Goal: Information Seeking & Learning: Understand process/instructions

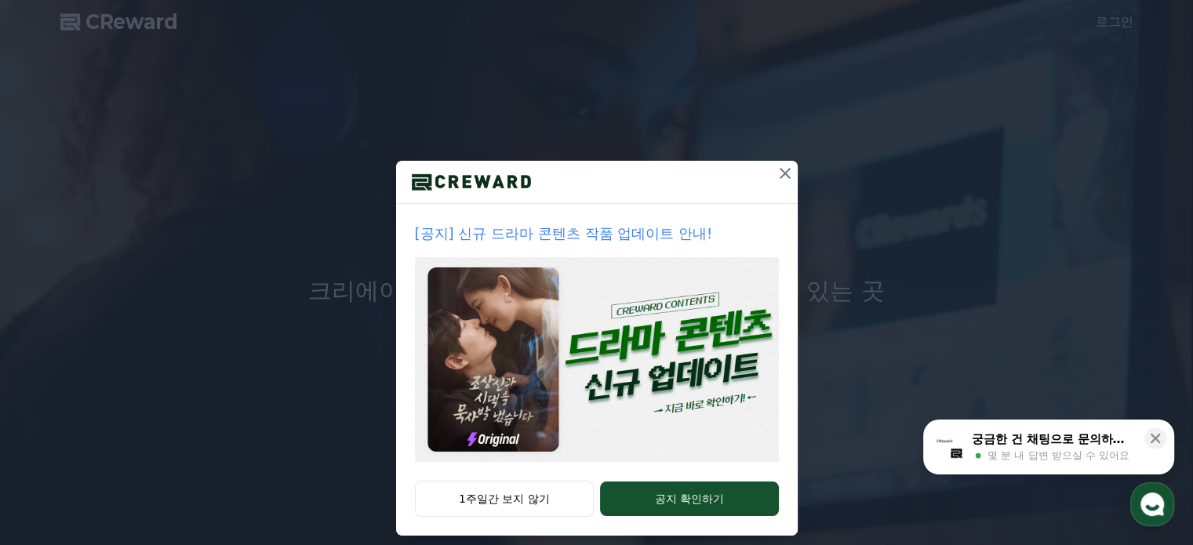
scroll to position [42, 0]
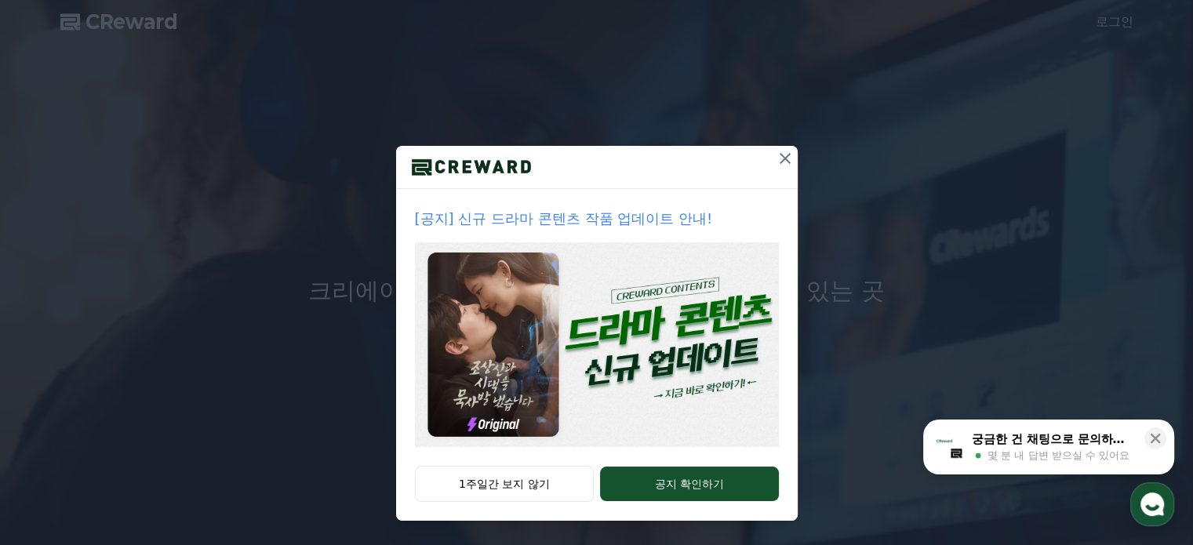
click at [776, 161] on icon at bounding box center [785, 158] width 19 height 19
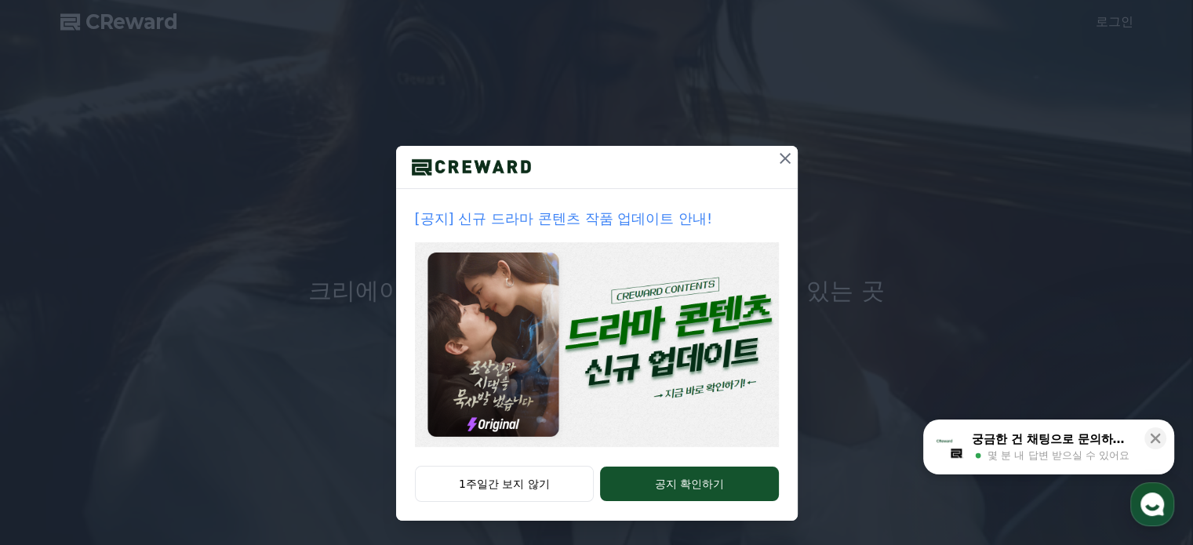
scroll to position [0, 0]
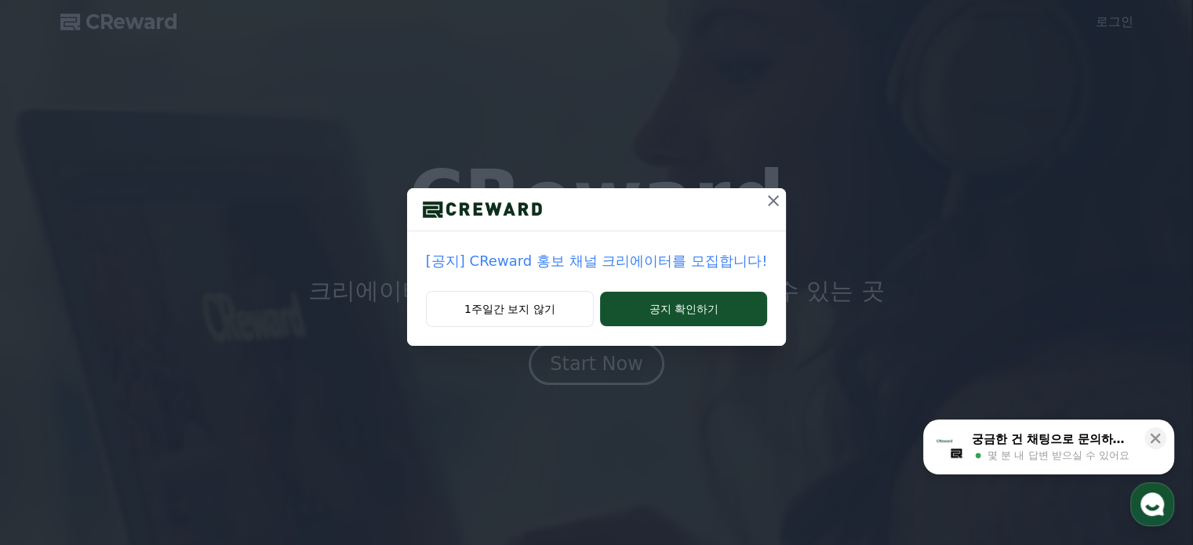
click at [770, 203] on icon at bounding box center [773, 200] width 19 height 19
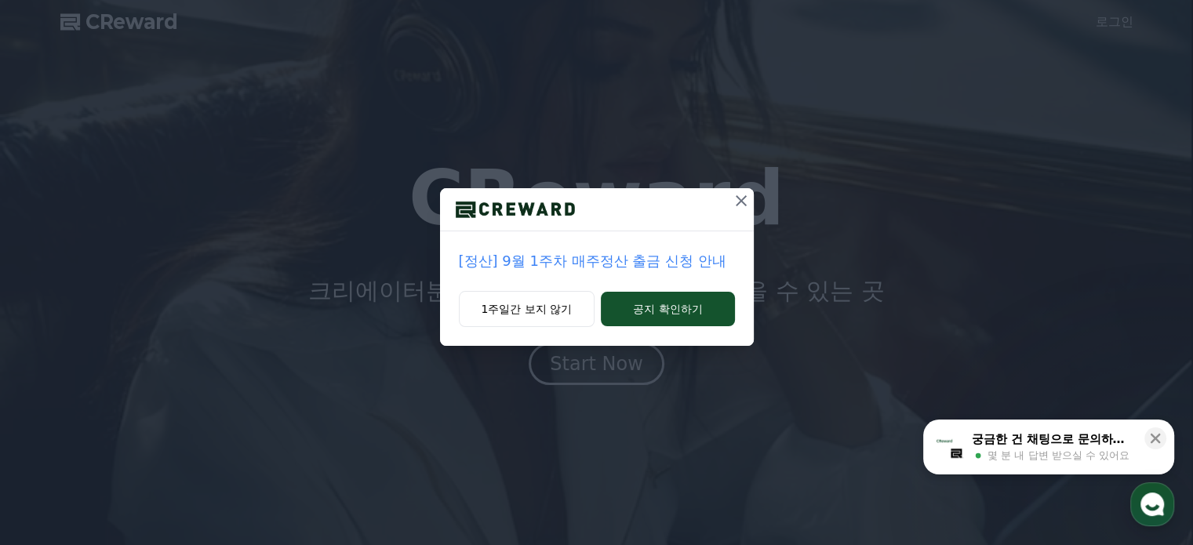
click at [737, 200] on icon at bounding box center [741, 200] width 19 height 19
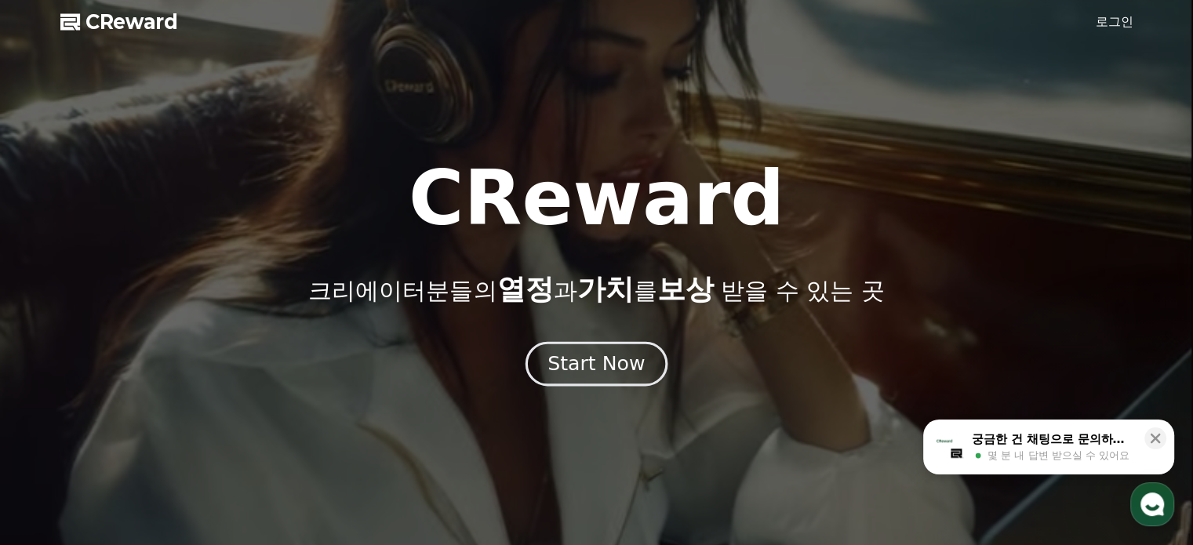
click at [597, 372] on div "Start Now" at bounding box center [595, 364] width 97 height 27
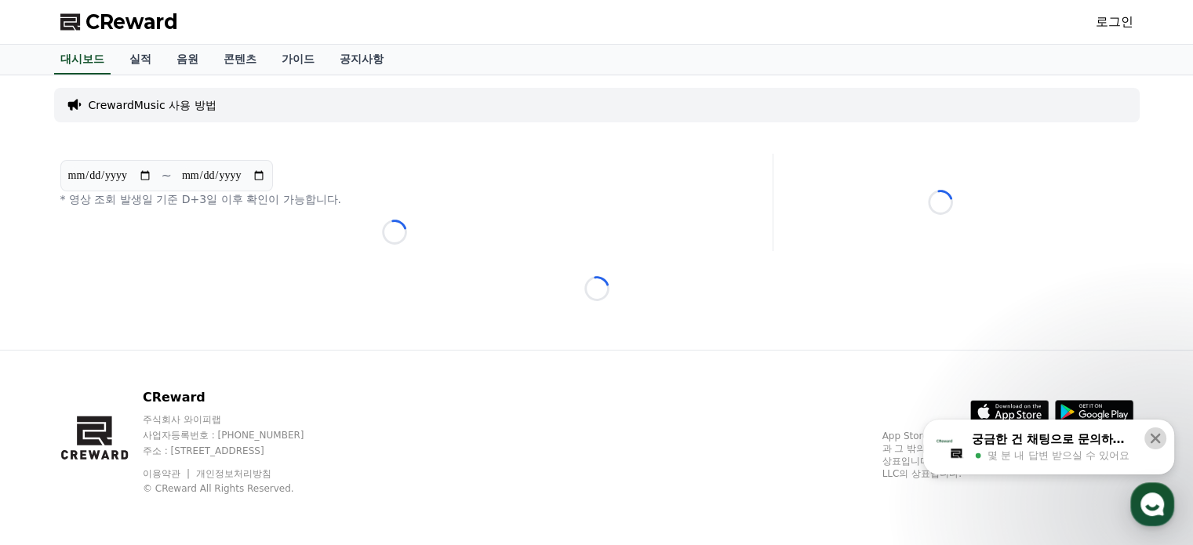
click at [1159, 432] on icon at bounding box center [1155, 439] width 16 height 16
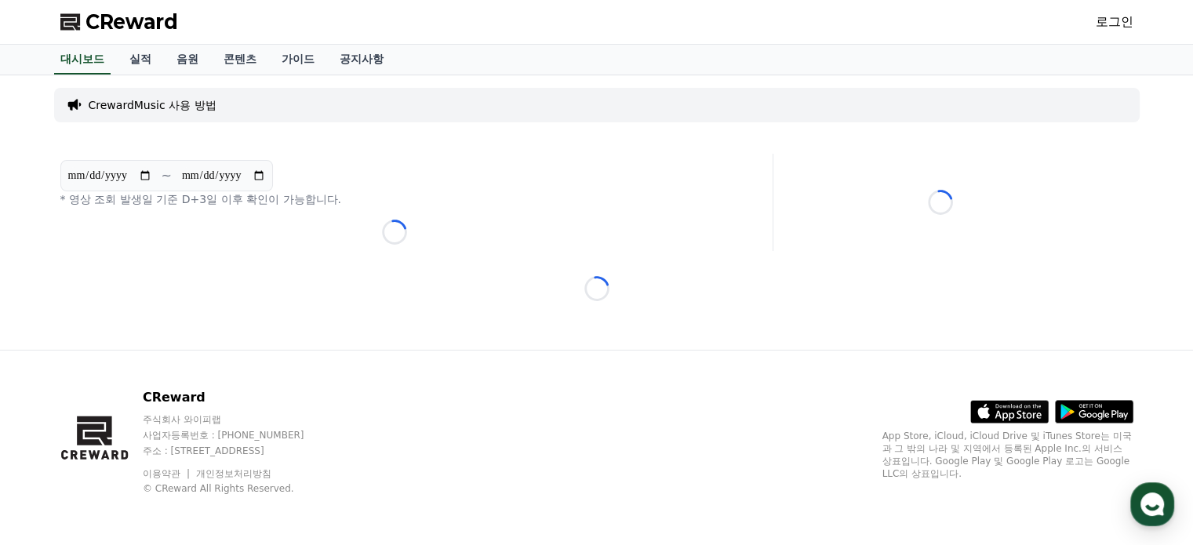
click at [1123, 21] on link "로그인" at bounding box center [1115, 22] width 38 height 19
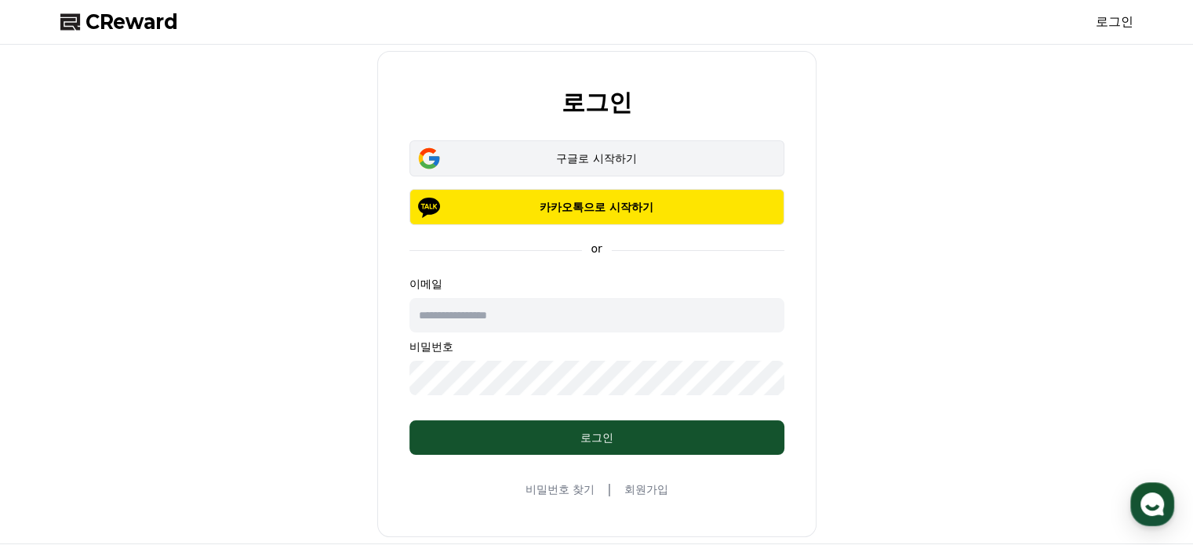
click at [590, 165] on div "구글로 시작하기" at bounding box center [596, 159] width 329 height 16
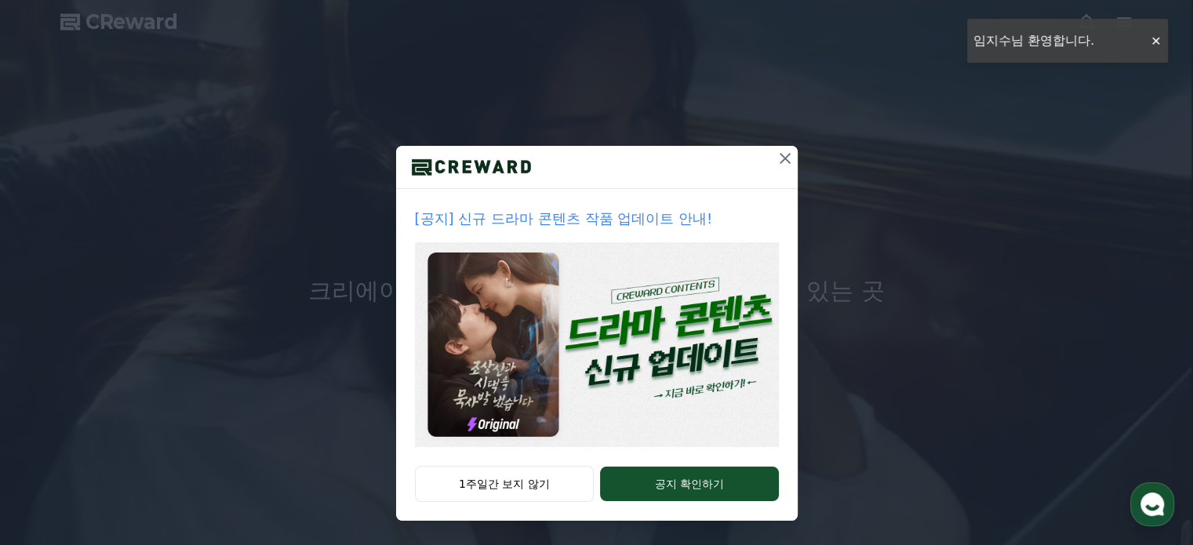
click at [778, 154] on icon at bounding box center [785, 158] width 19 height 19
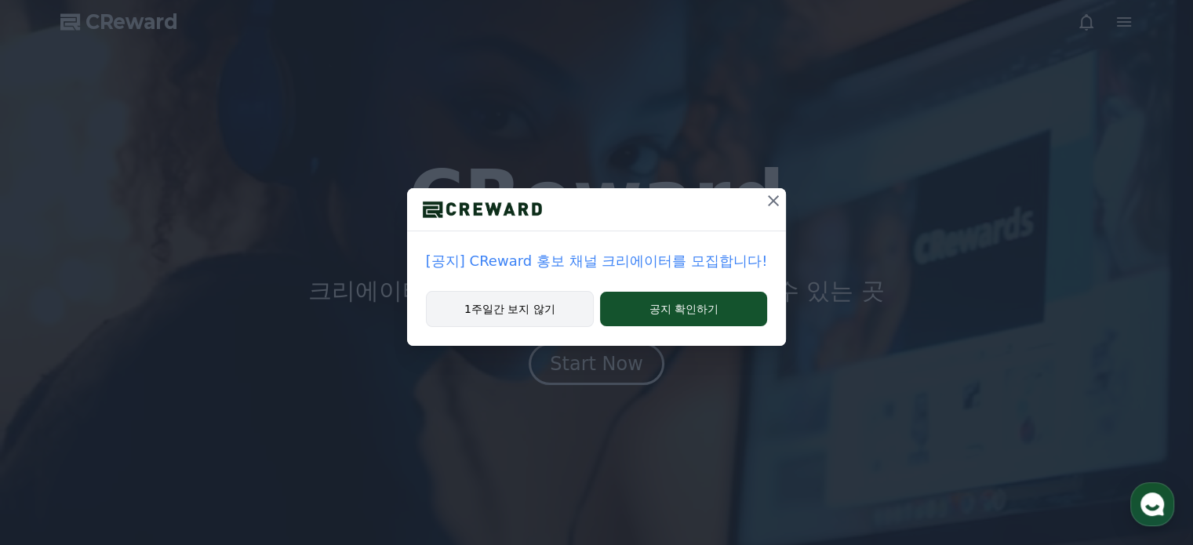
click at [534, 303] on button "1주일간 보지 않기" at bounding box center [510, 309] width 168 height 36
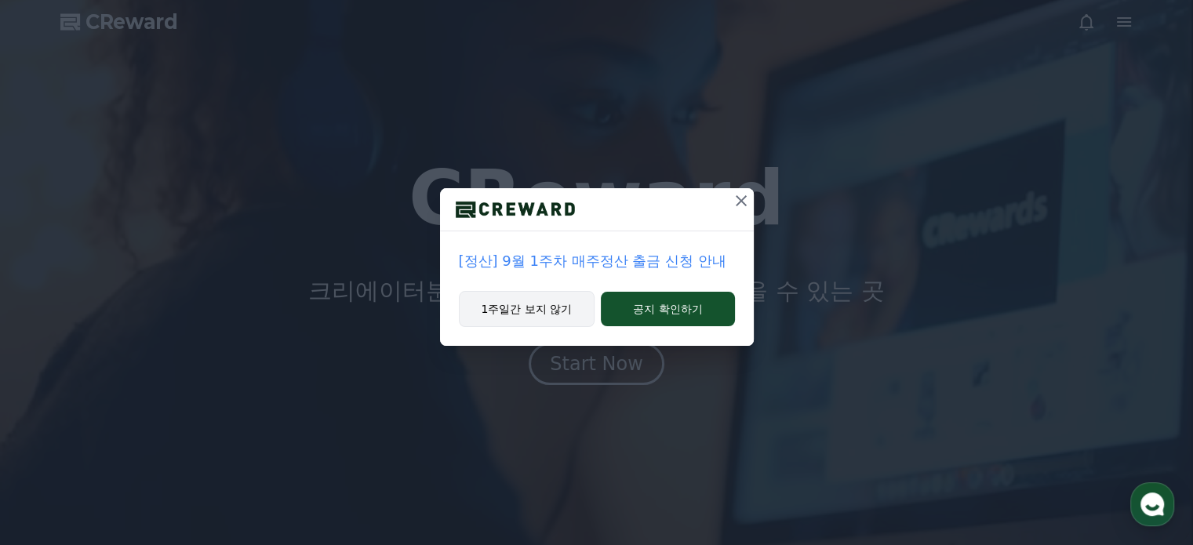
click at [518, 313] on button "1주일간 보지 않기" at bounding box center [527, 309] width 136 height 36
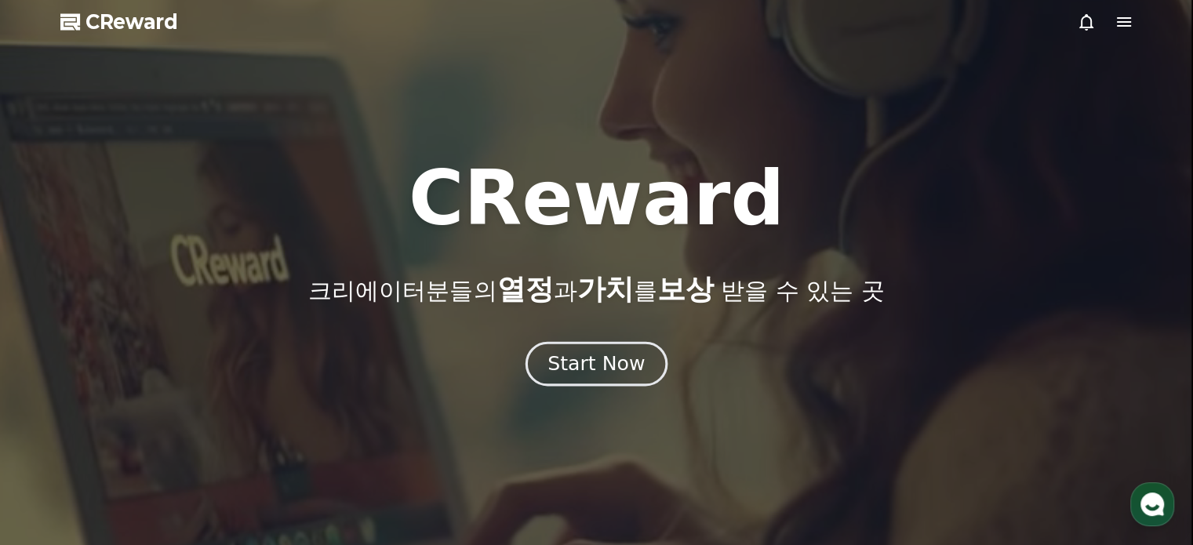
click at [576, 364] on div "Start Now" at bounding box center [595, 364] width 97 height 27
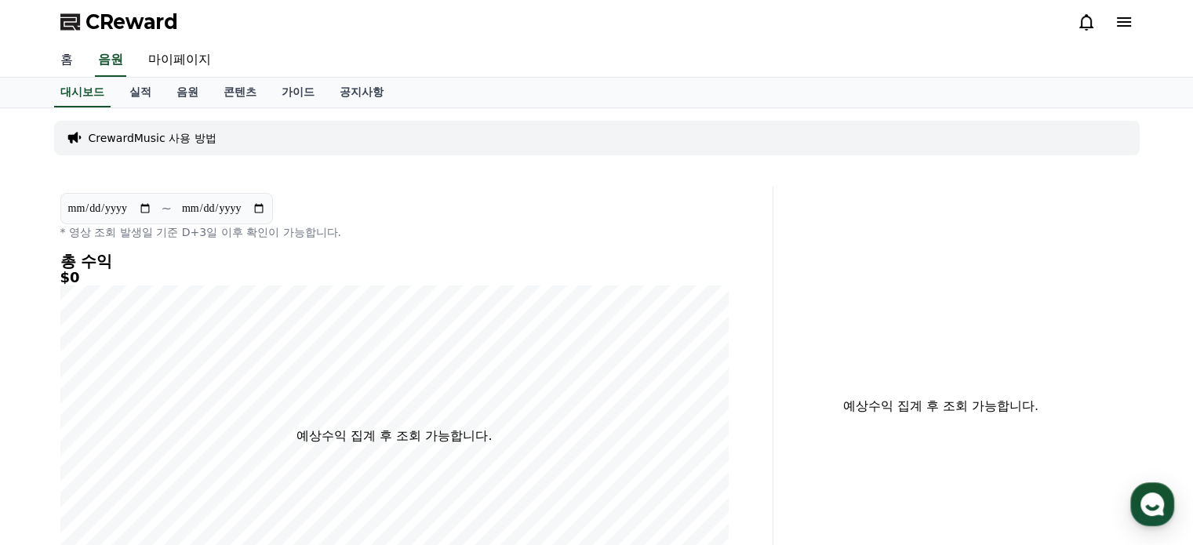
click at [69, 65] on link "홈" at bounding box center [67, 60] width 38 height 33
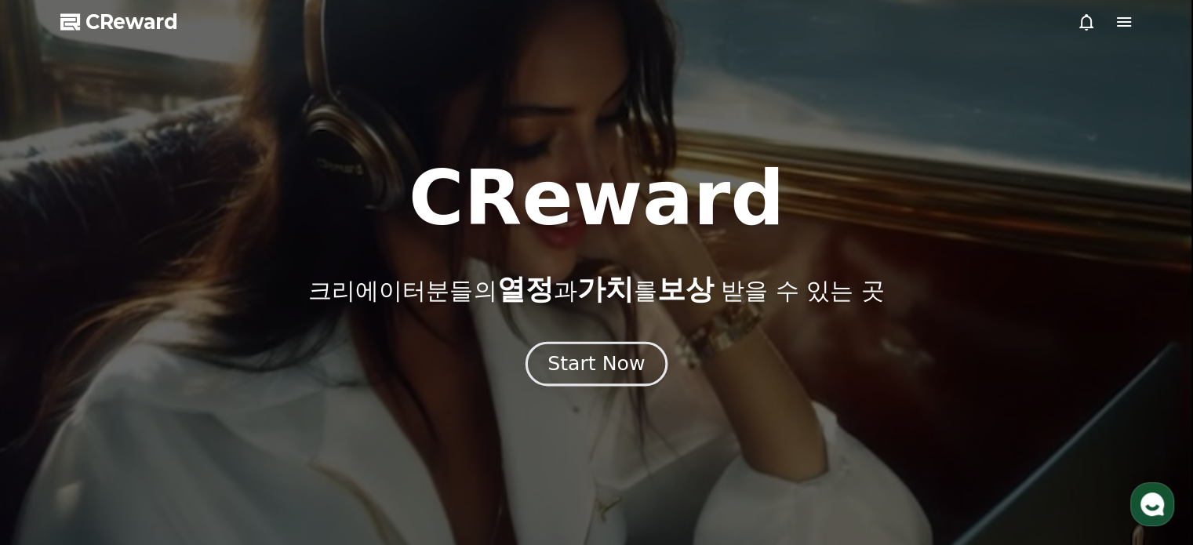
click at [574, 366] on div "Start Now" at bounding box center [595, 364] width 97 height 27
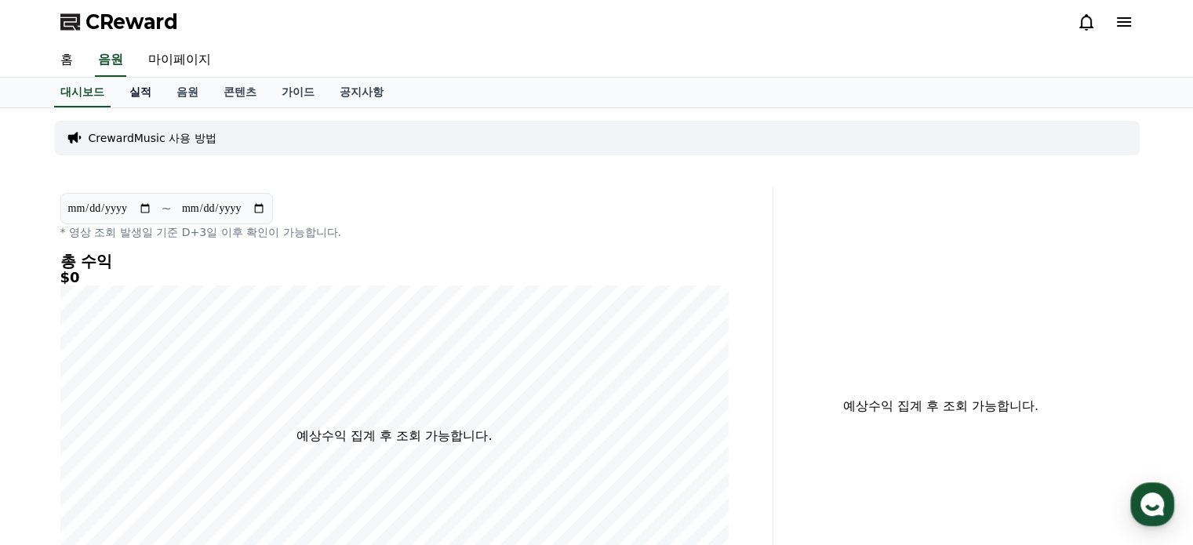
click at [138, 96] on link "실적" at bounding box center [140, 93] width 47 height 30
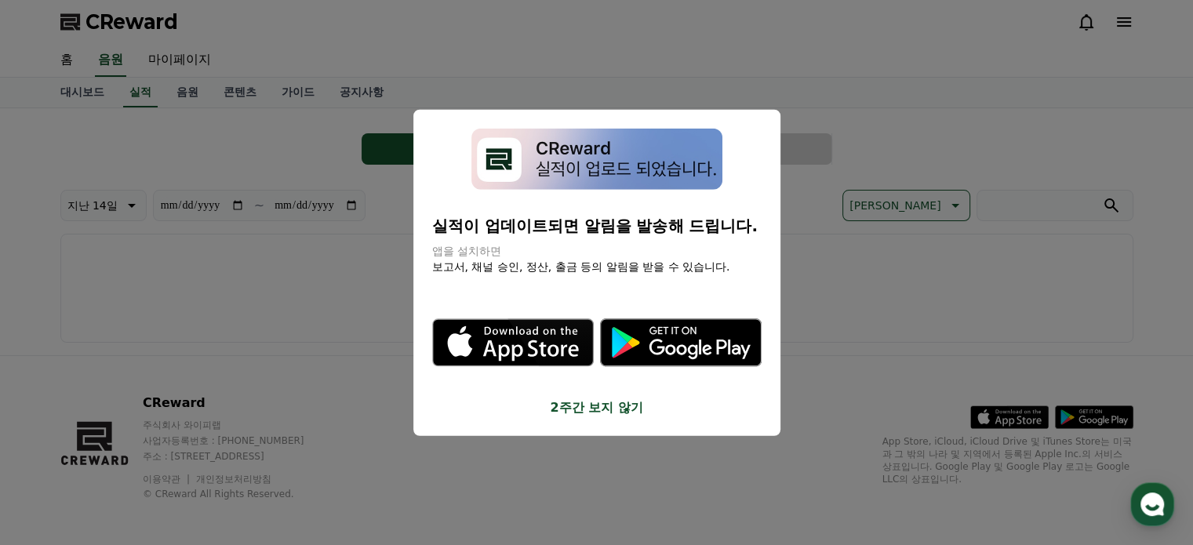
click at [605, 412] on button "2주간 보지 않기" at bounding box center [596, 407] width 329 height 19
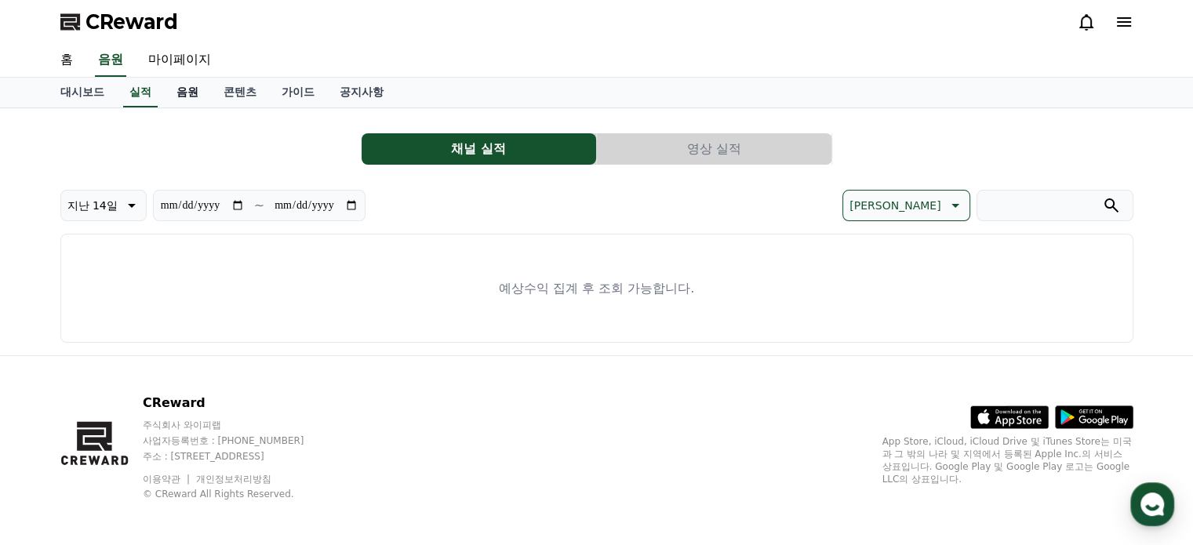
click at [168, 93] on link "음원" at bounding box center [187, 93] width 47 height 30
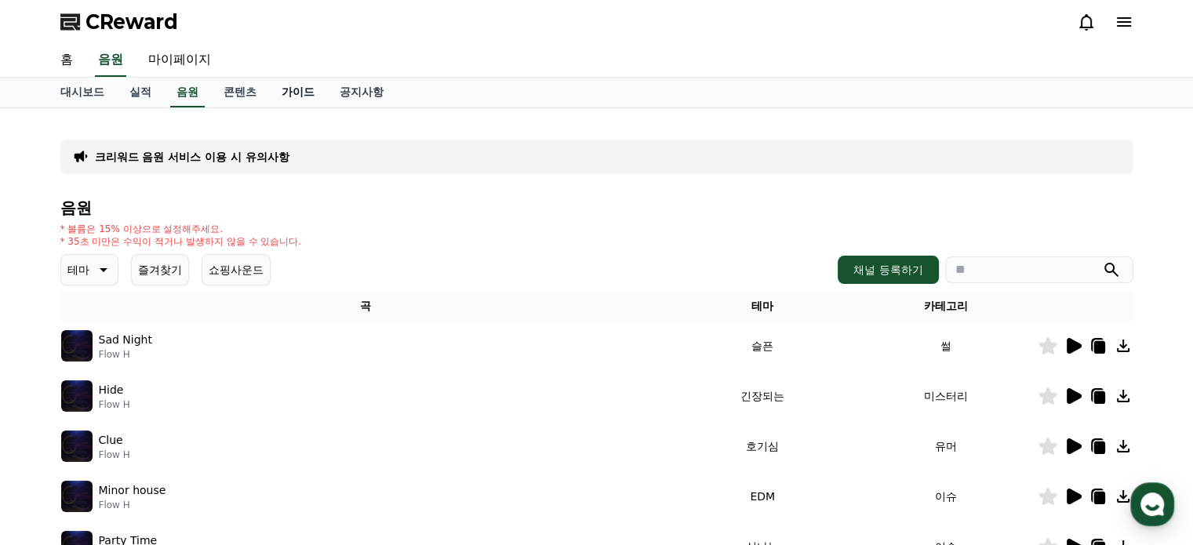
click at [295, 98] on link "가이드" at bounding box center [298, 93] width 58 height 30
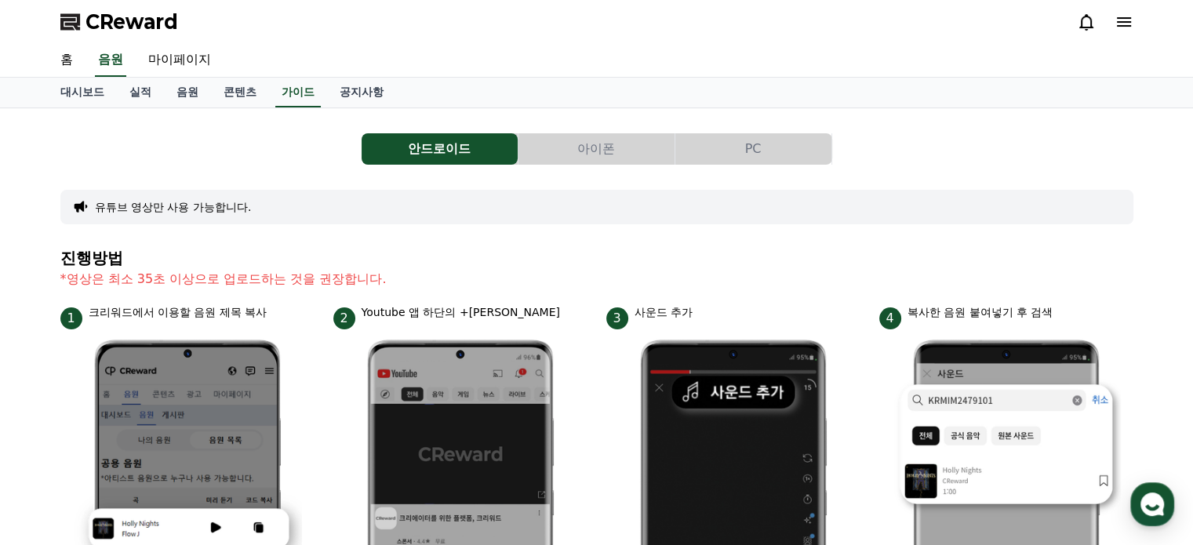
click at [759, 156] on button "PC" at bounding box center [753, 148] width 156 height 31
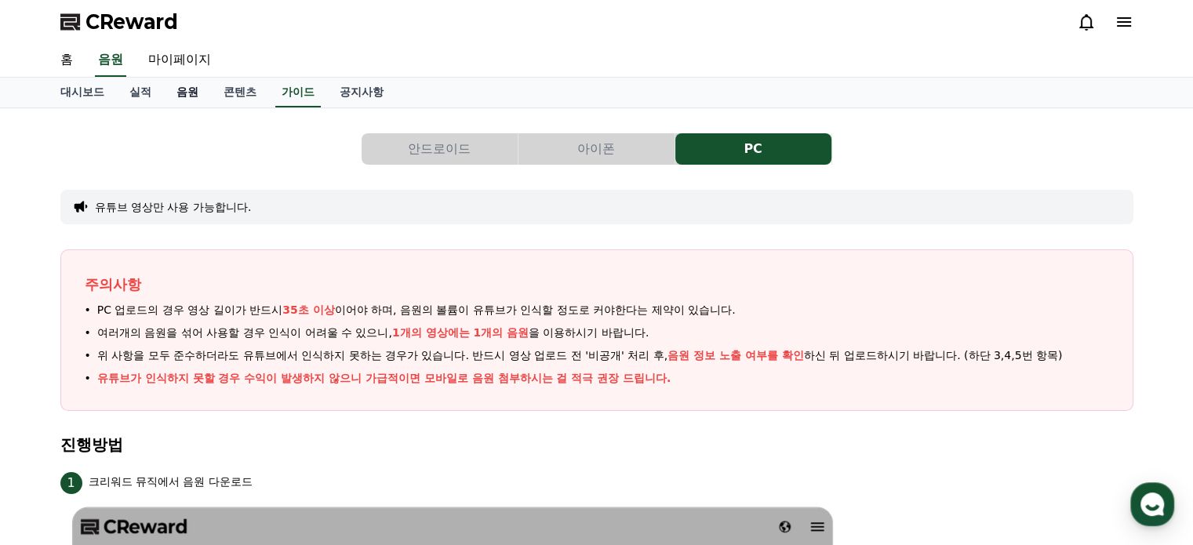
click at [187, 95] on link "음원" at bounding box center [187, 93] width 47 height 30
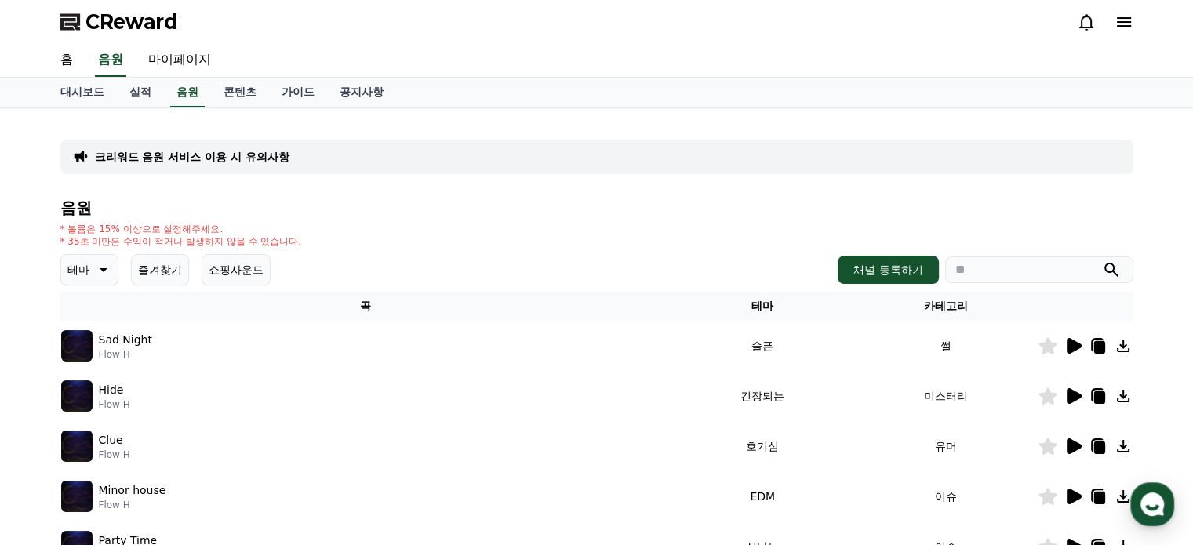
click at [88, 276] on p "테마" at bounding box center [78, 270] width 22 height 22
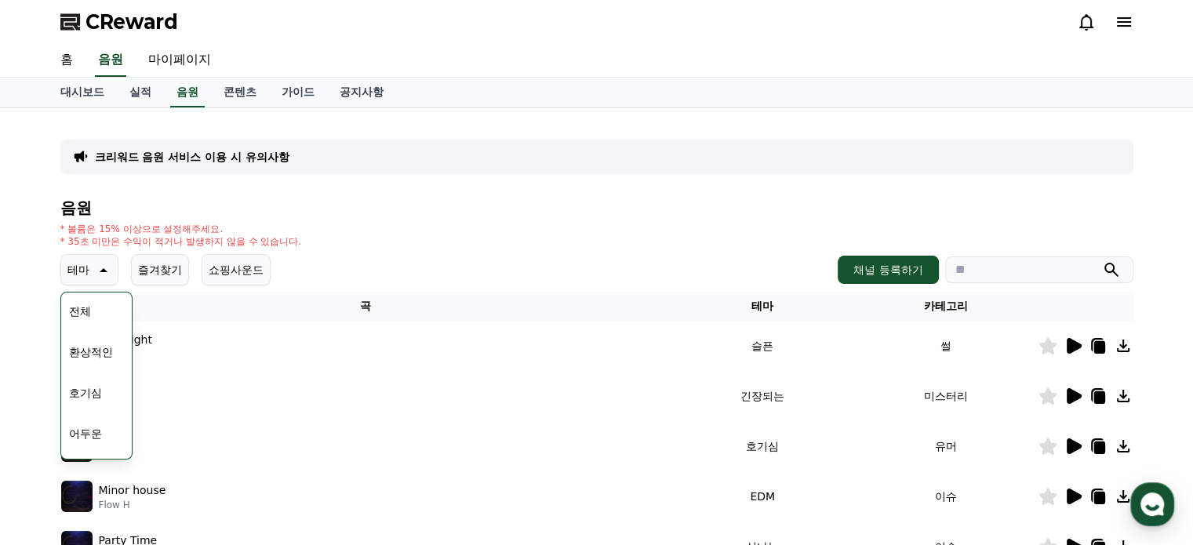
scroll to position [78, 0]
click at [93, 353] on button "어두운" at bounding box center [85, 355] width 45 height 35
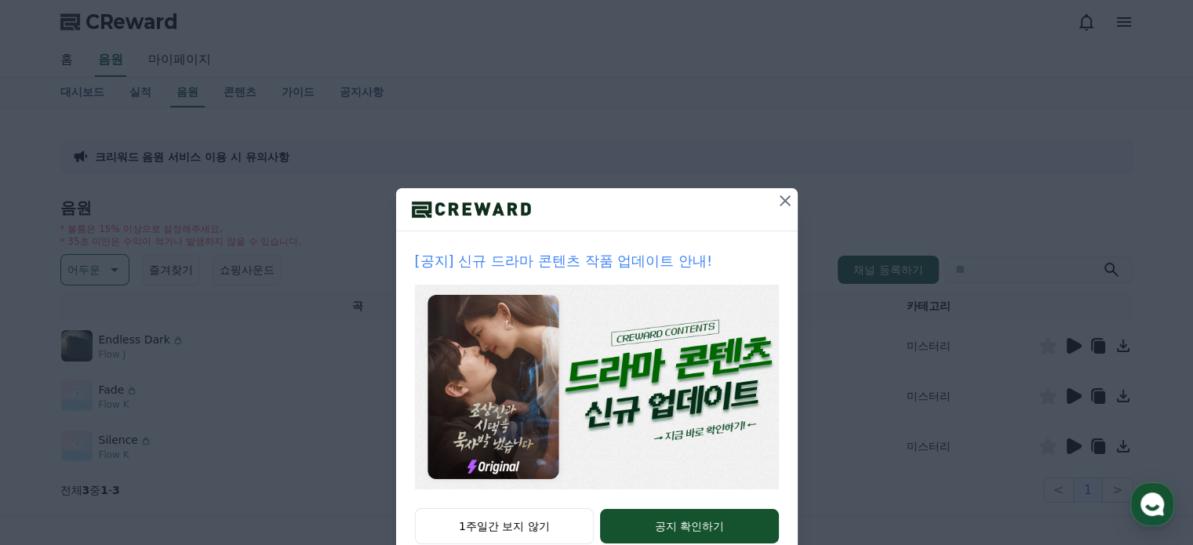
click at [776, 200] on icon at bounding box center [785, 200] width 19 height 19
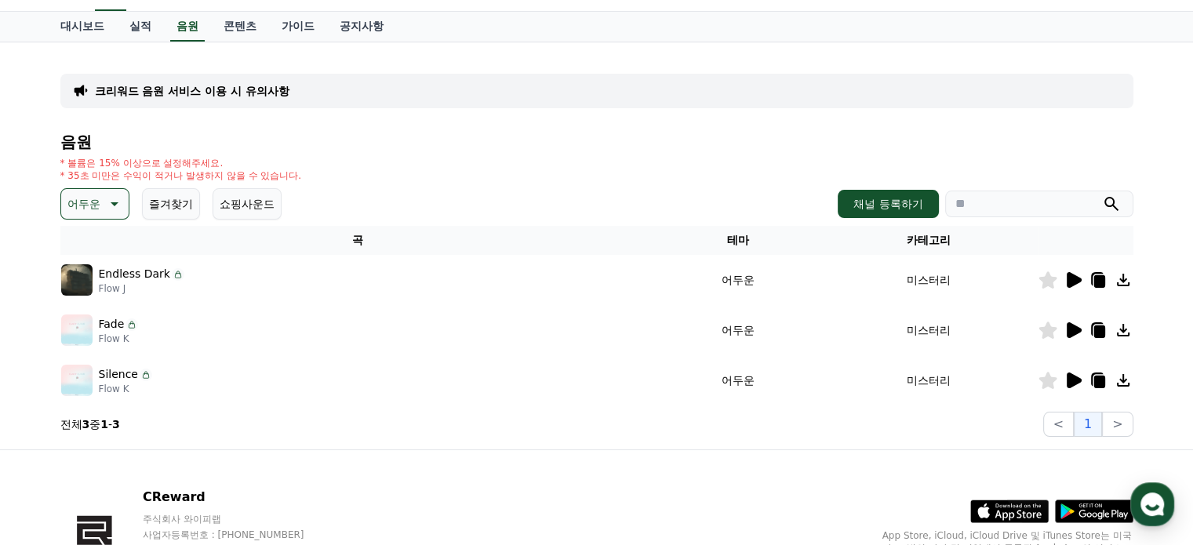
scroll to position [157, 0]
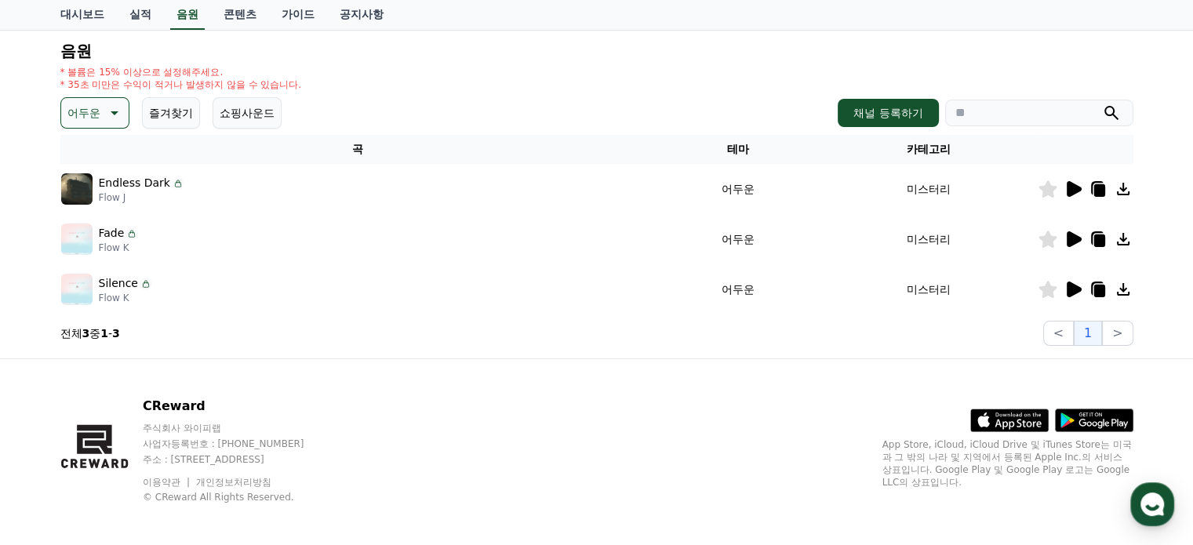
click at [1066, 194] on icon at bounding box center [1073, 189] width 15 height 16
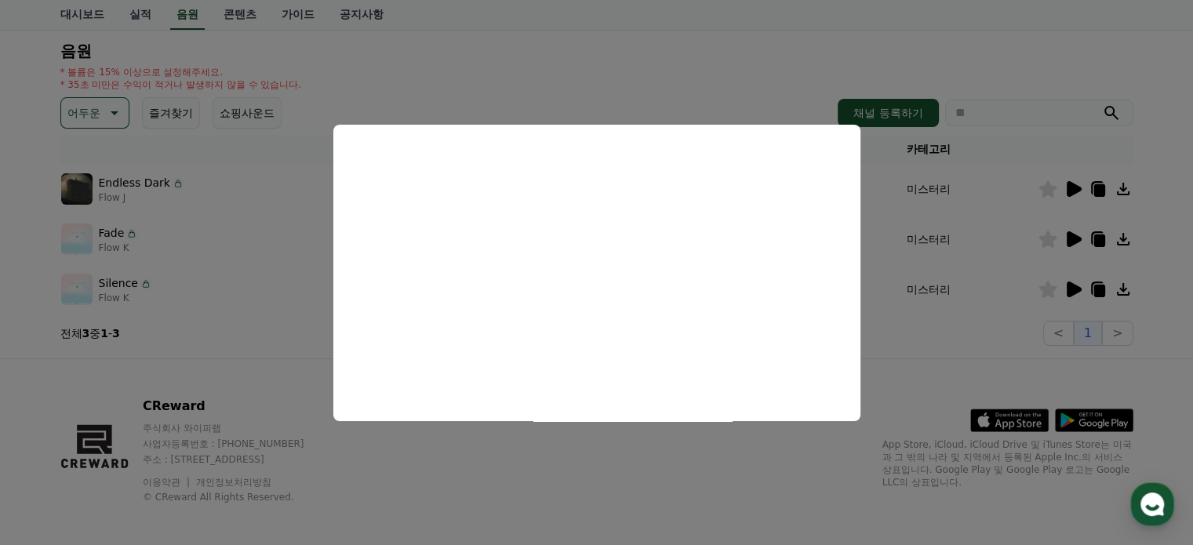
click at [896, 379] on button "close modal" at bounding box center [596, 272] width 1193 height 545
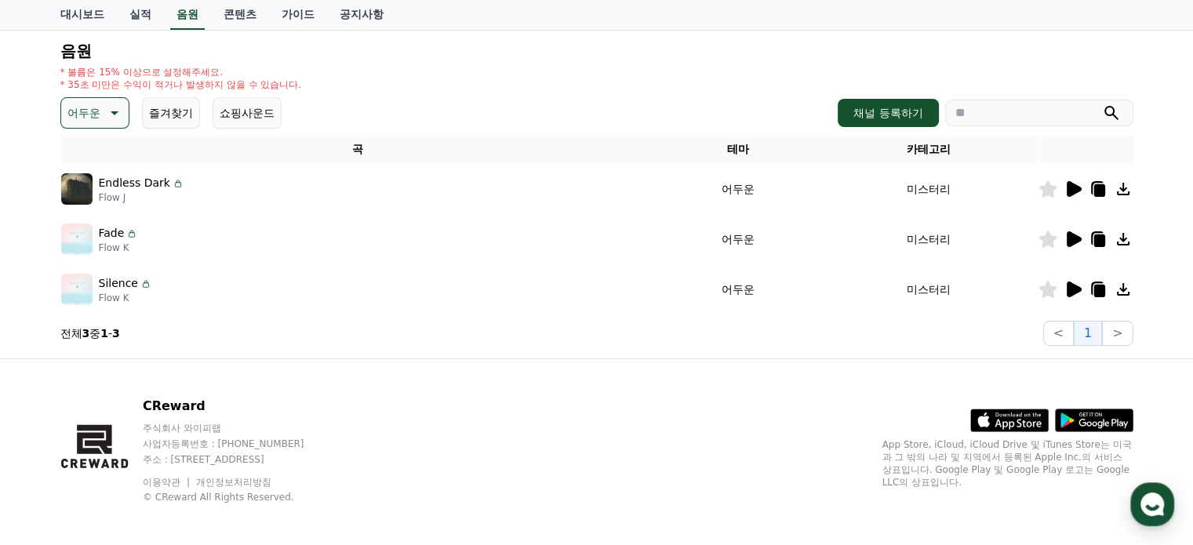
click at [107, 112] on icon at bounding box center [113, 113] width 19 height 19
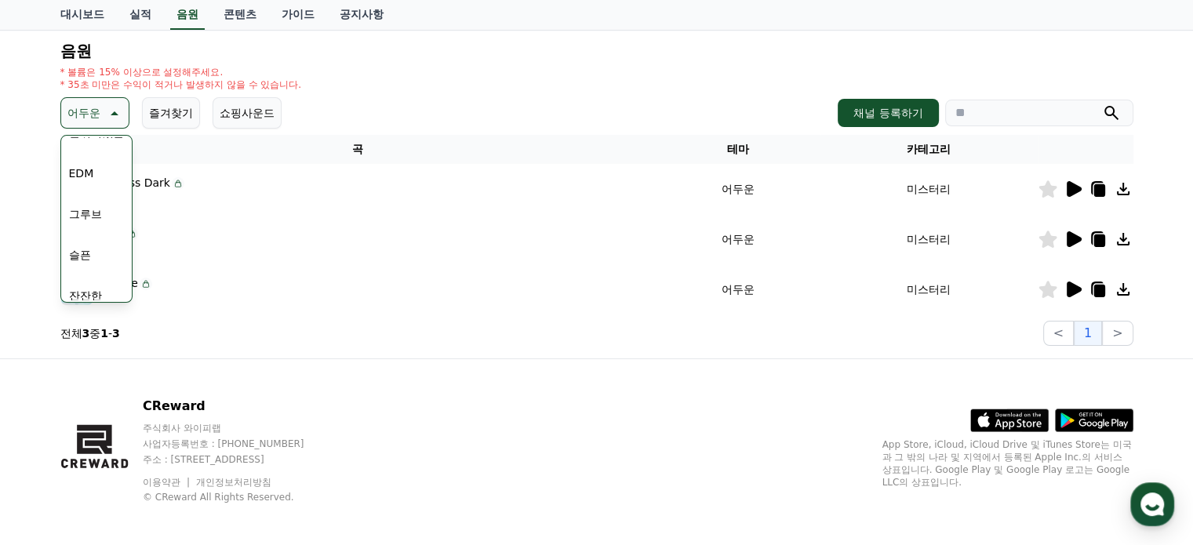
scroll to position [549, 0]
click at [81, 169] on button "슬픈" at bounding box center [80, 176] width 35 height 35
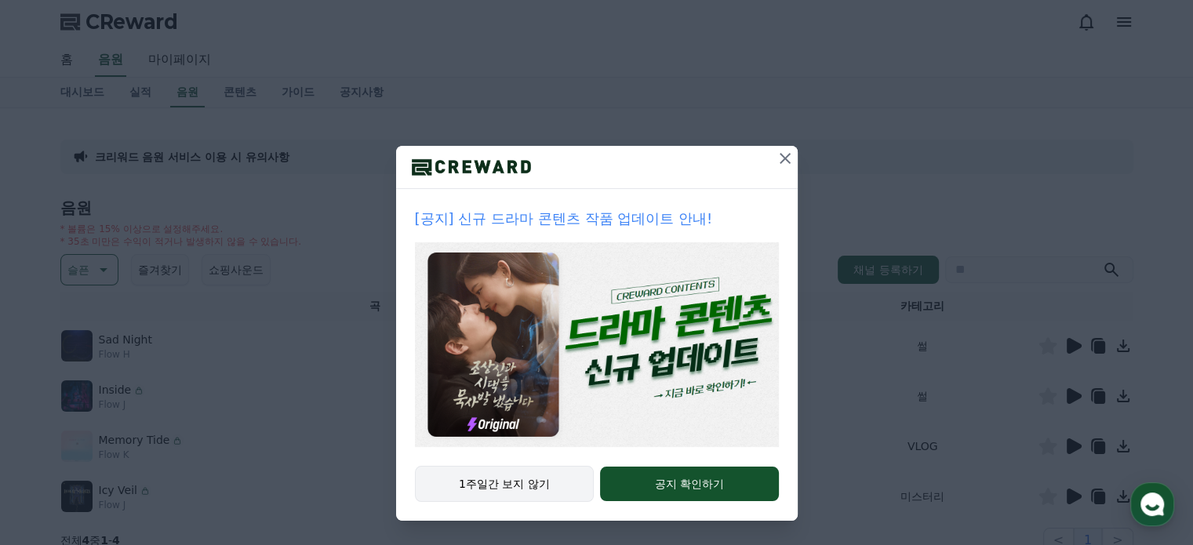
click at [520, 486] on button "1주일간 보지 않기" at bounding box center [505, 484] width 180 height 36
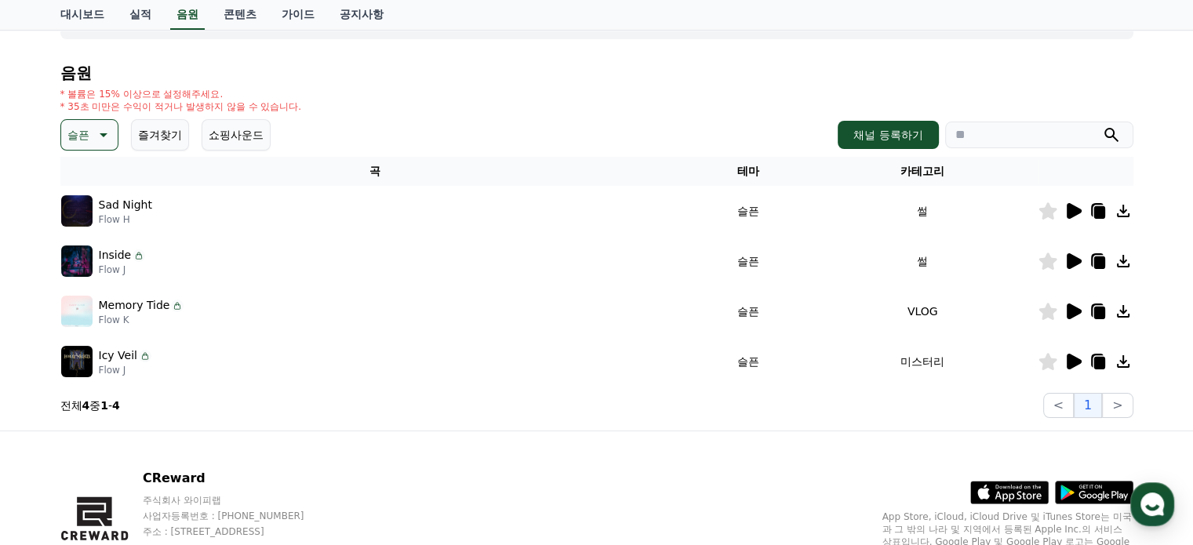
scroll to position [57, 0]
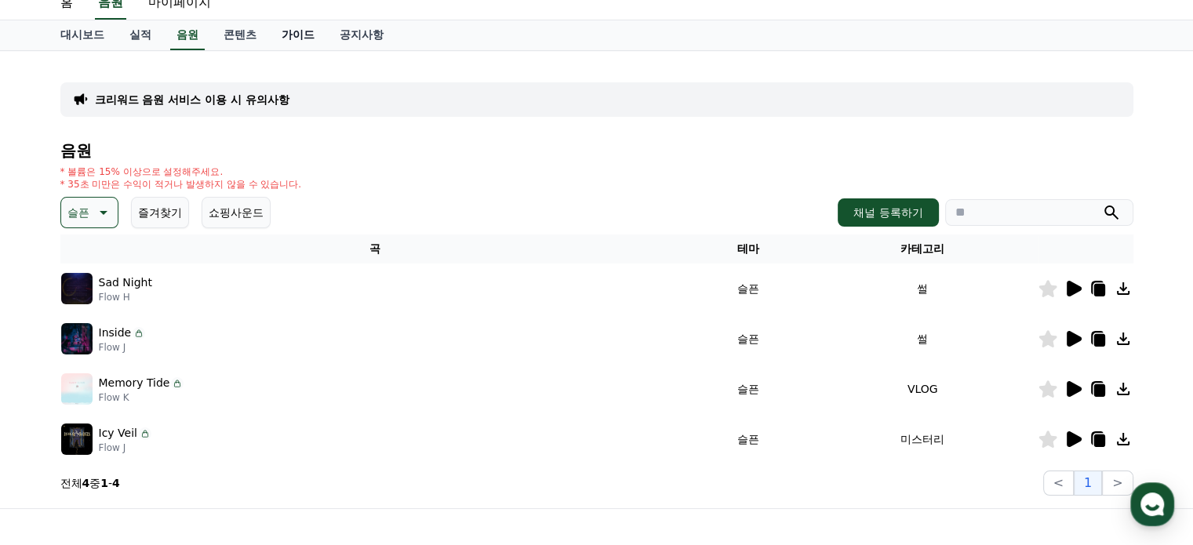
click at [288, 37] on link "가이드" at bounding box center [298, 35] width 58 height 30
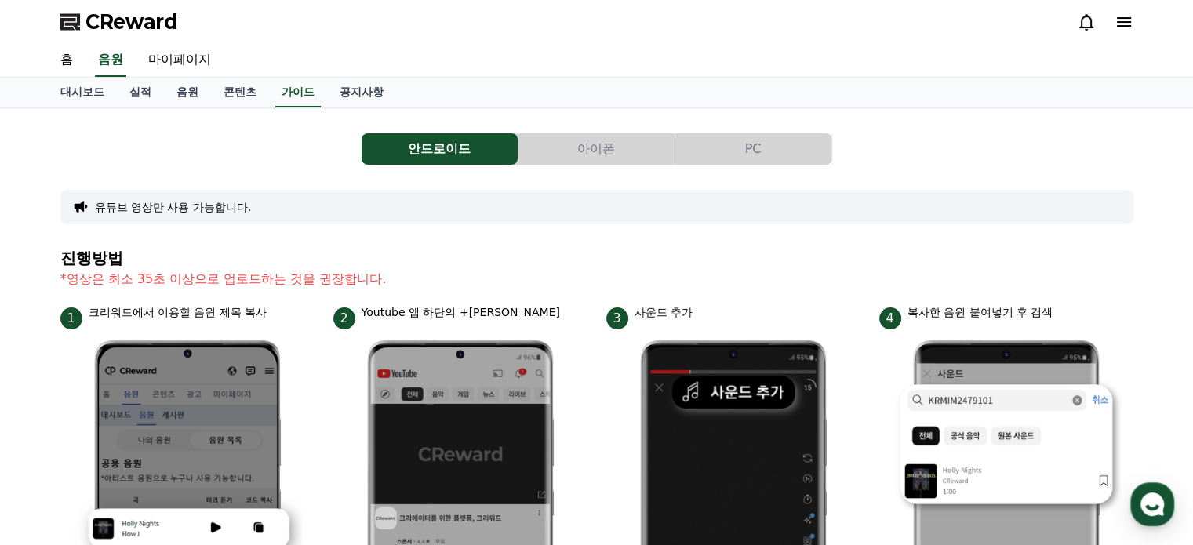
click at [728, 145] on button "PC" at bounding box center [753, 148] width 156 height 31
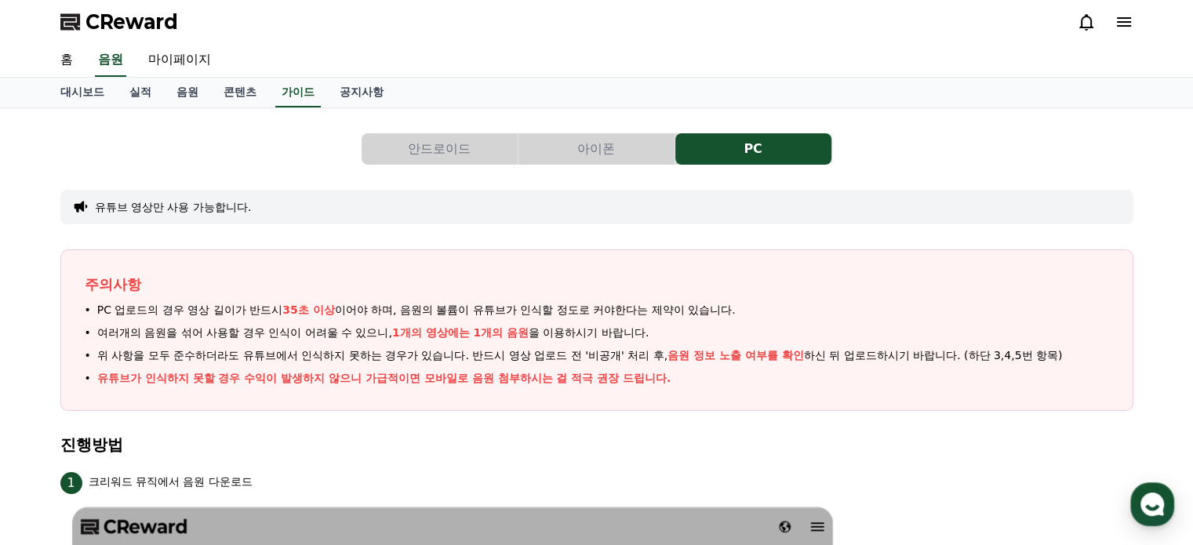
click at [417, 144] on button "안드로이드" at bounding box center [440, 148] width 156 height 31
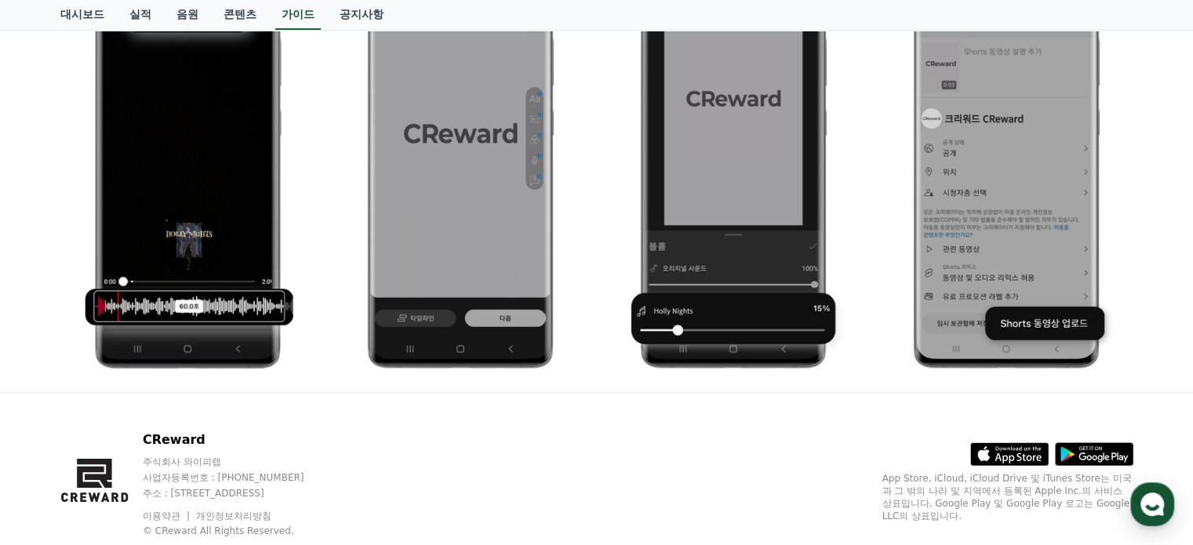
scroll to position [903, 0]
